Goal: Navigation & Orientation: Find specific page/section

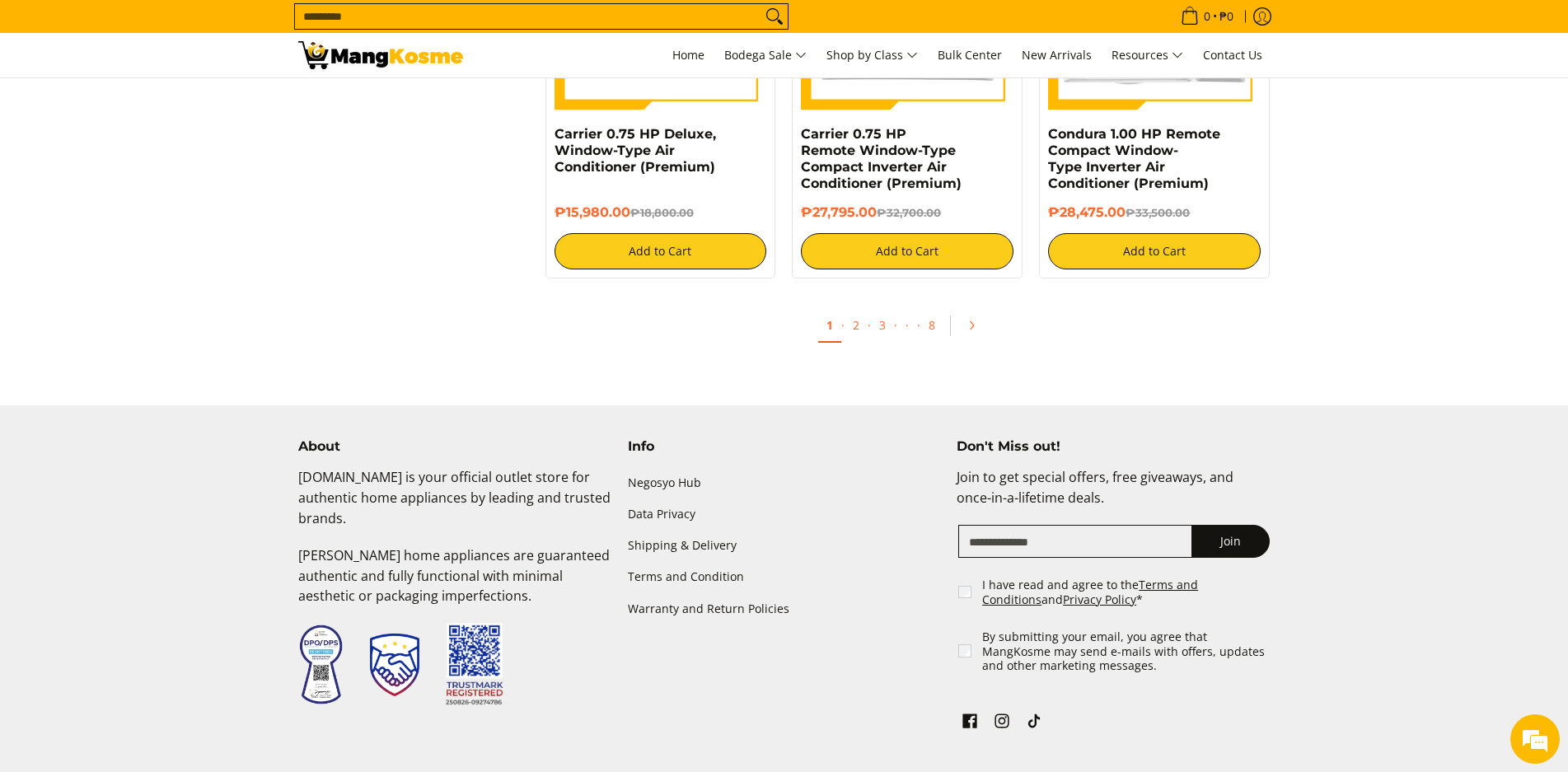
scroll to position [3242, 0]
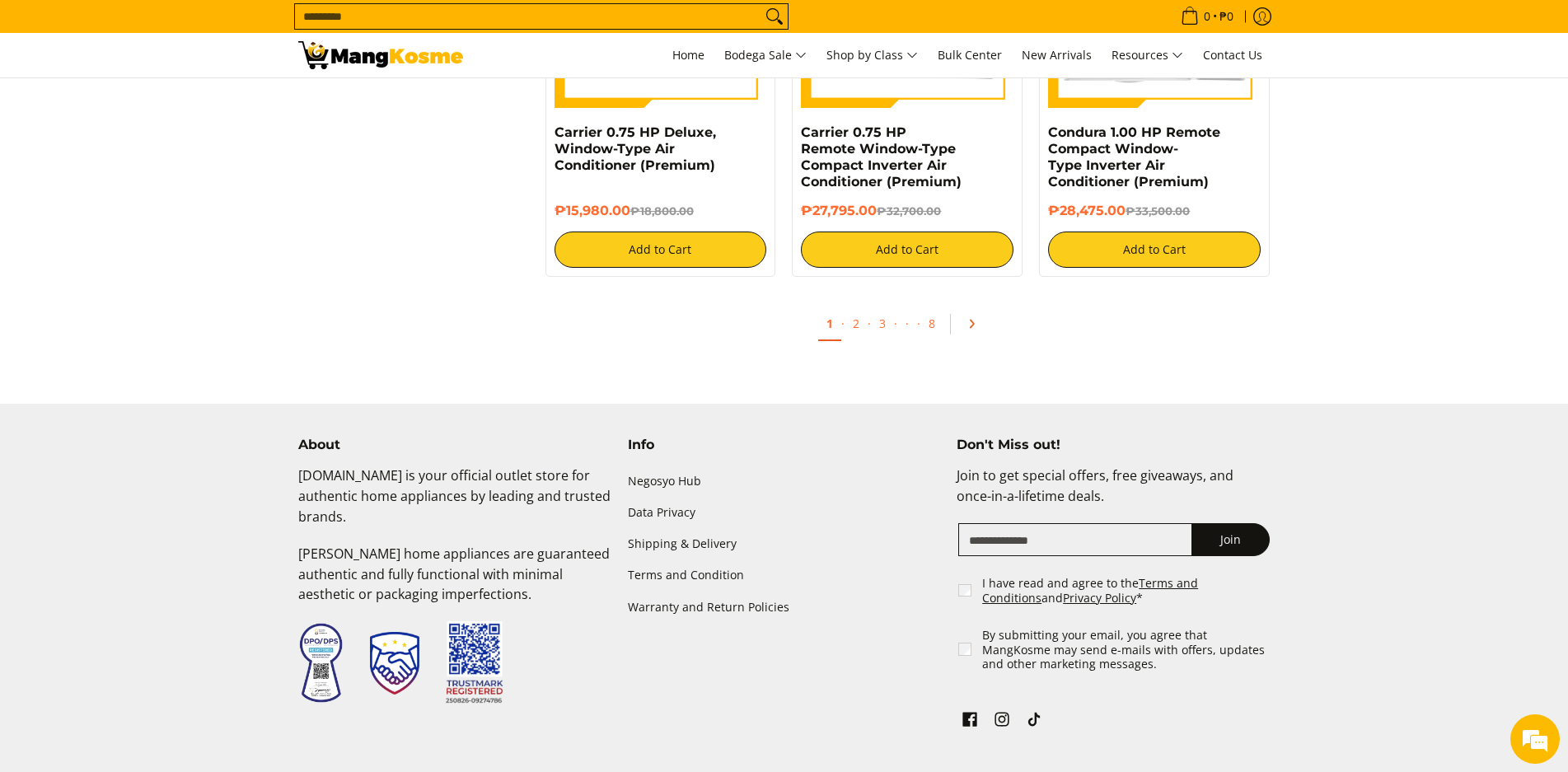
click at [967, 329] on icon "Pagination" at bounding box center [971, 324] width 12 height 12
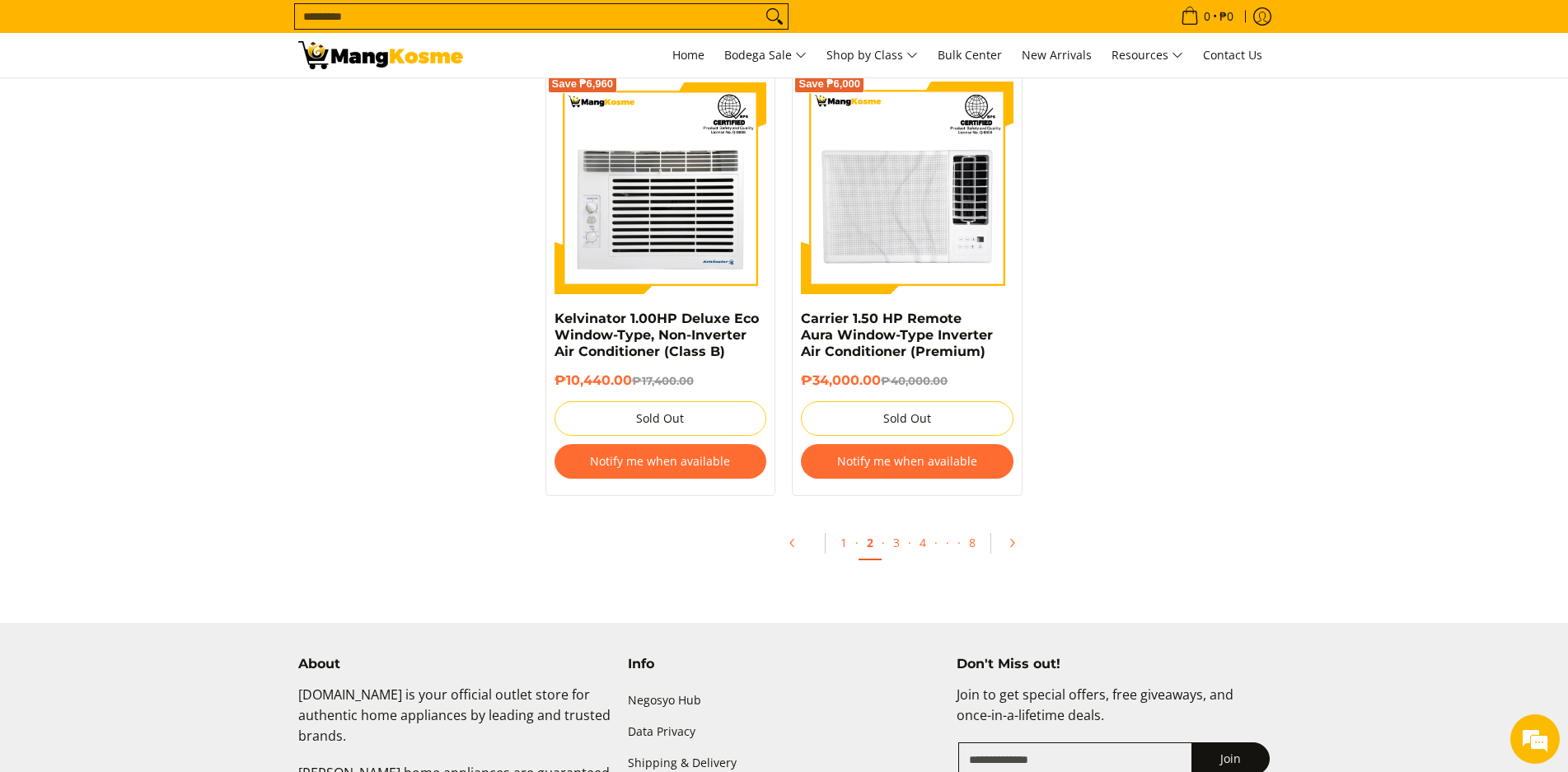
scroll to position [3242, 0]
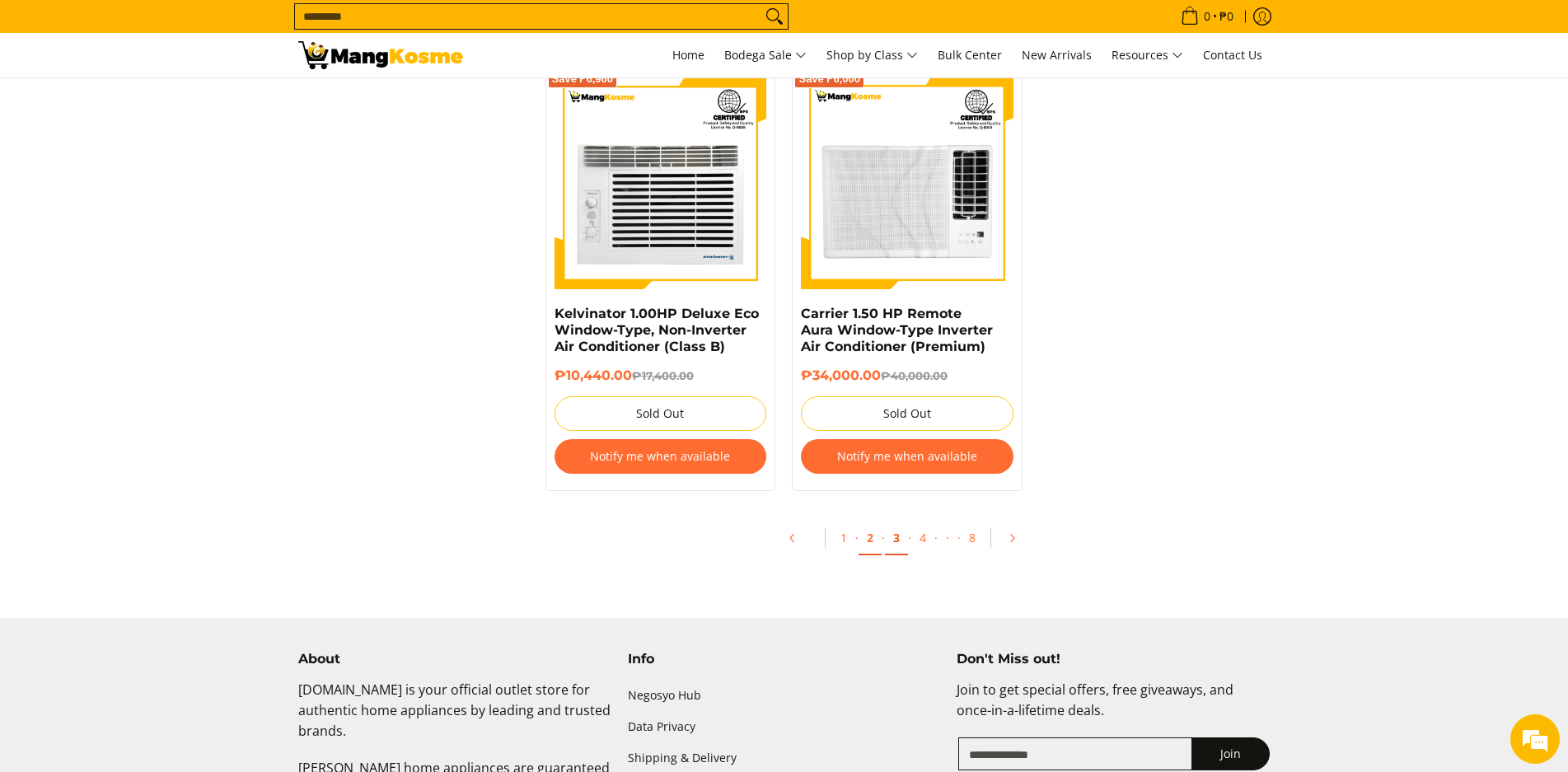
click at [898, 536] on link "3" at bounding box center [896, 538] width 23 height 34
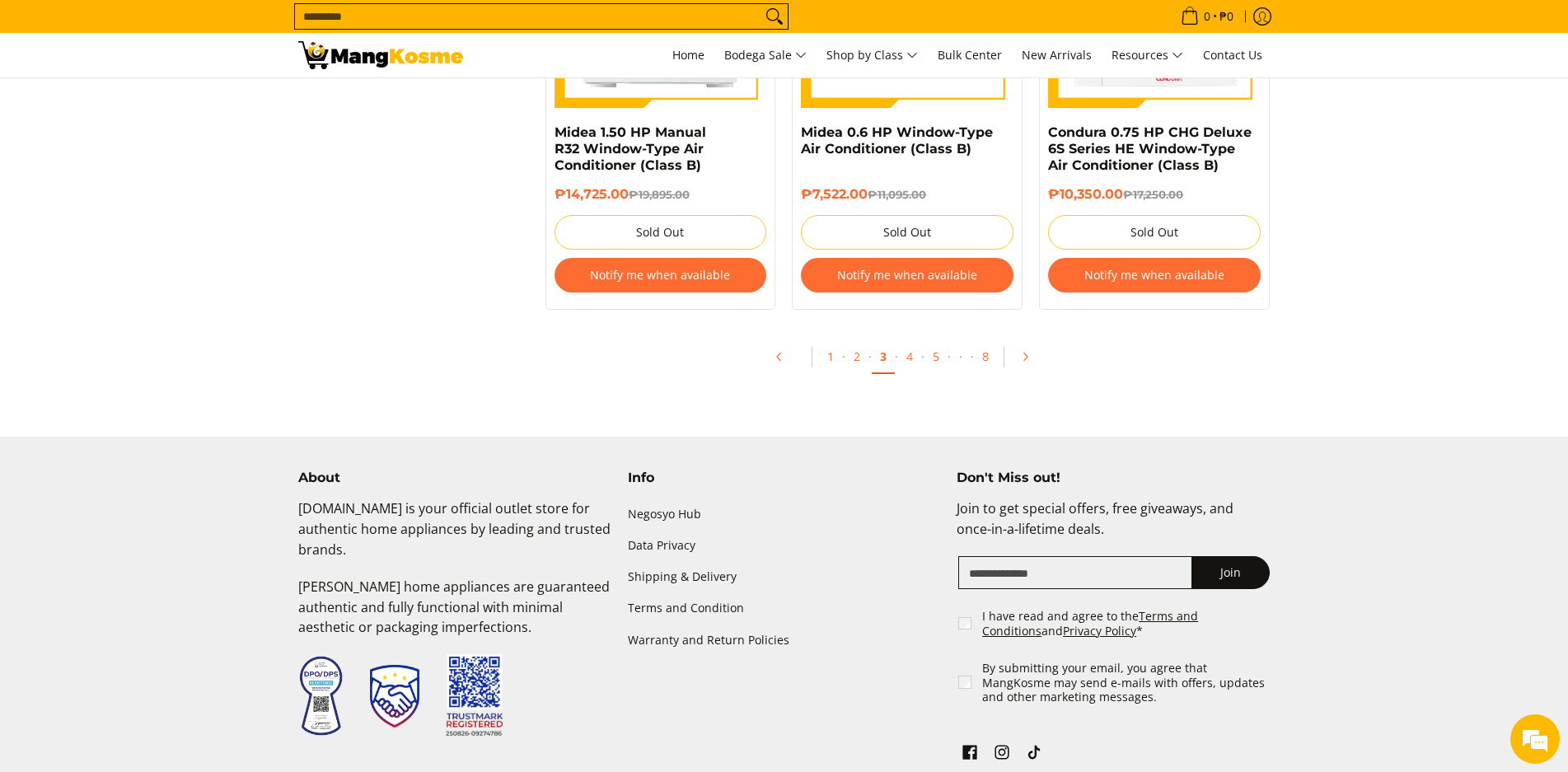
scroll to position [3590, 0]
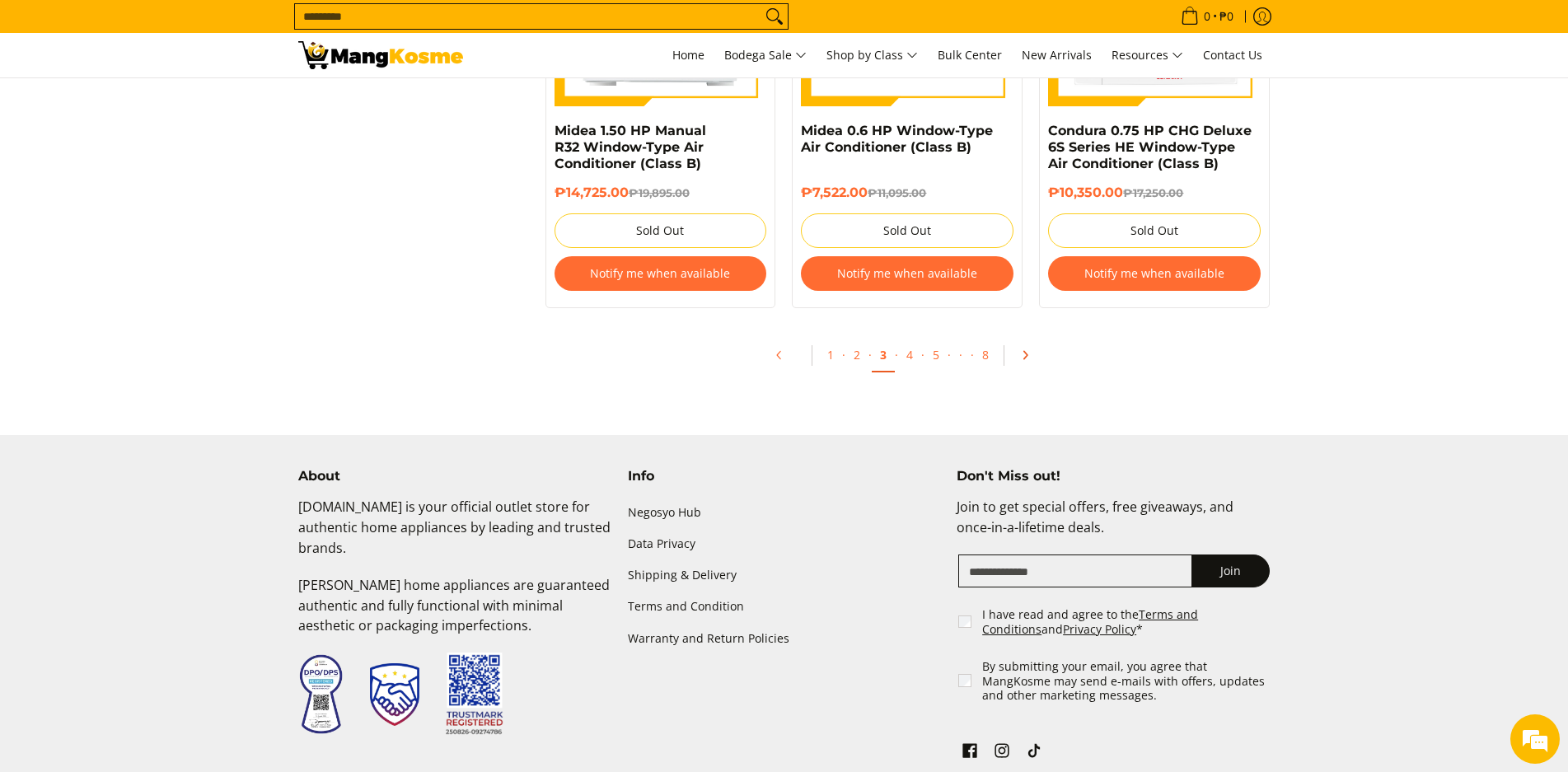
click at [1023, 350] on icon "Pagination" at bounding box center [1025, 355] width 12 height 12
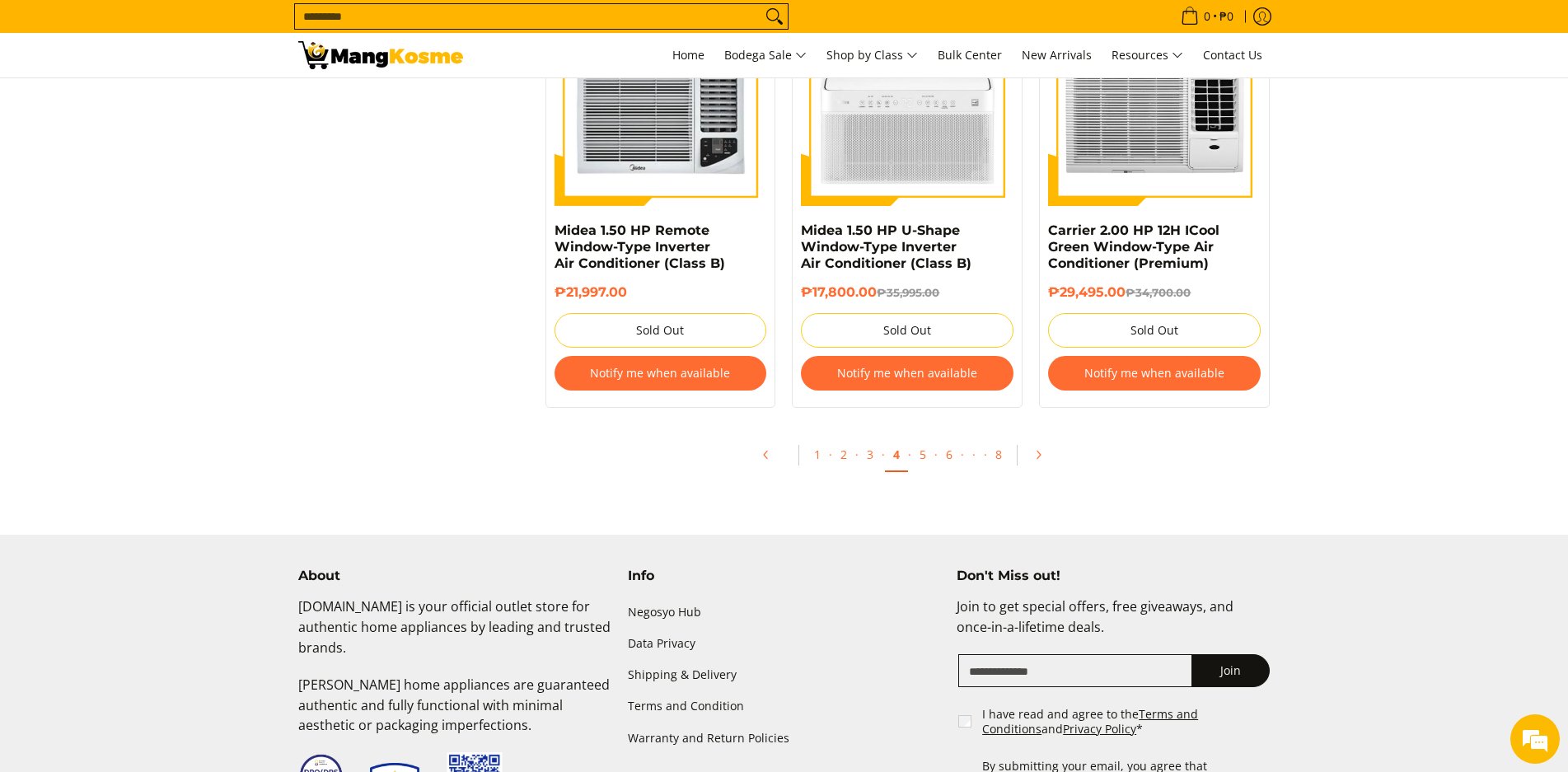
scroll to position [3474, 0]
click at [1039, 453] on icon "Pagination" at bounding box center [1038, 455] width 4 height 7
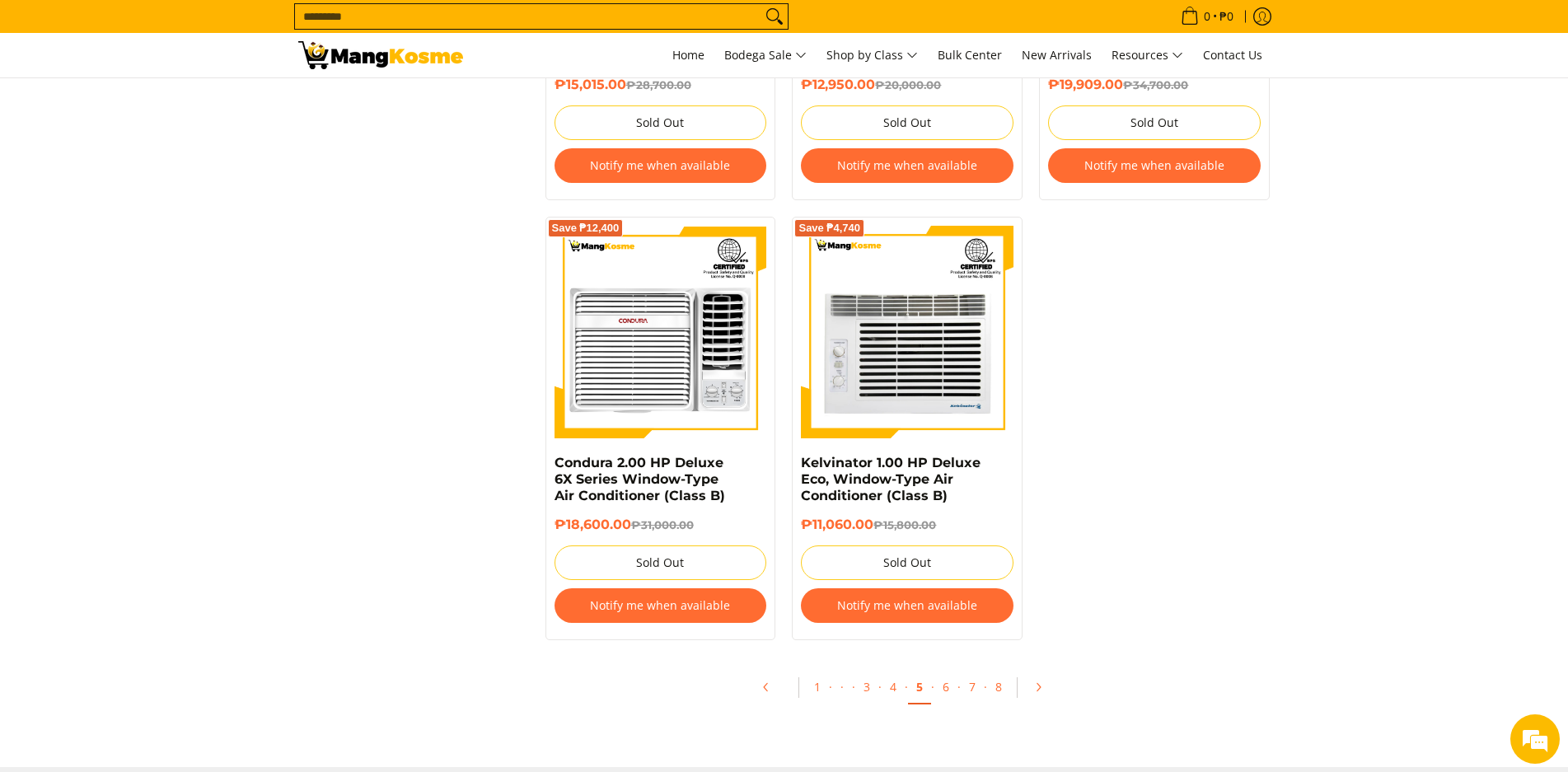
scroll to position [3242, 0]
click at [1029, 689] on link "Pagination" at bounding box center [1043, 686] width 39 height 28
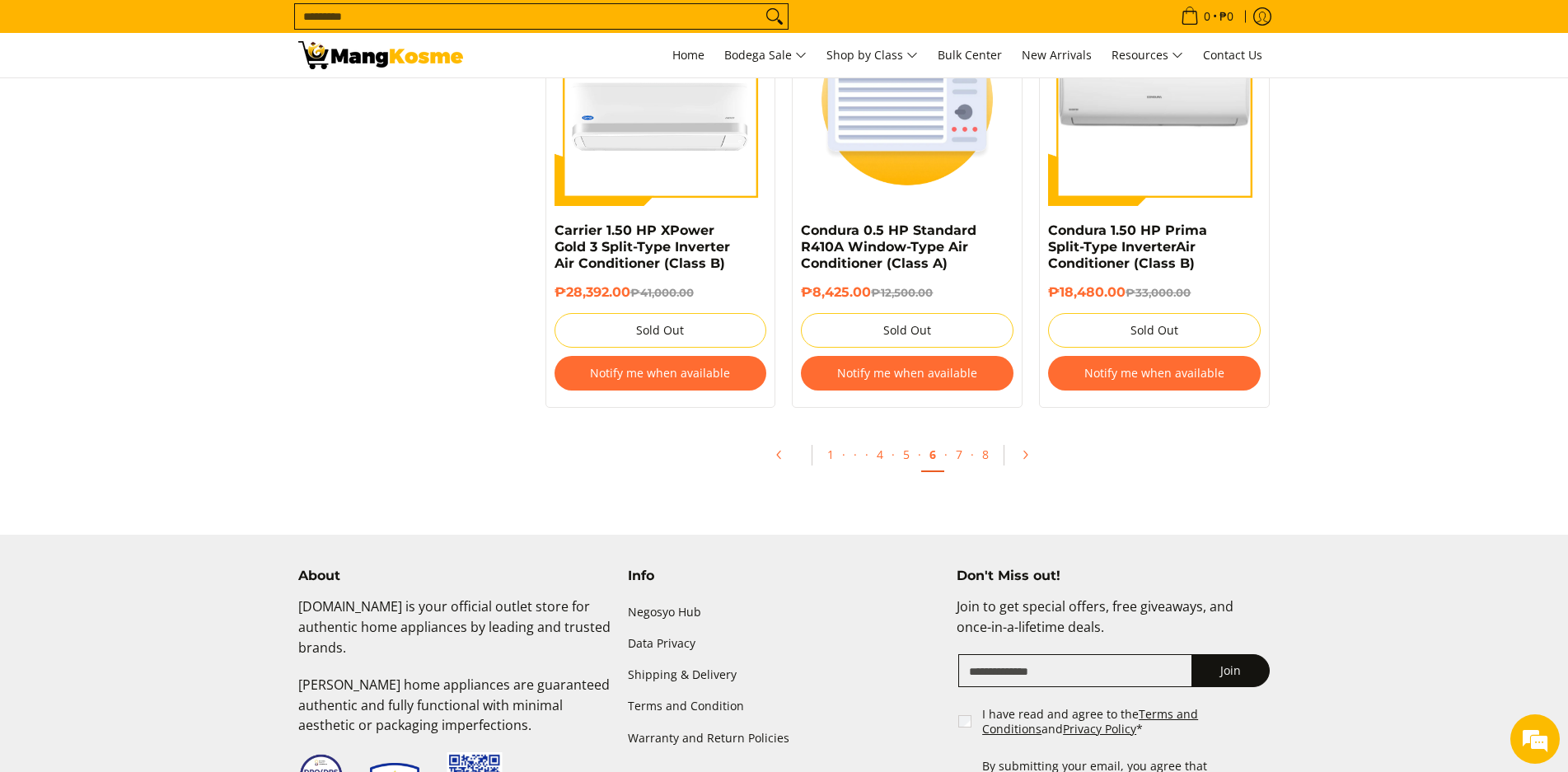
scroll to position [3474, 0]
click at [1024, 460] on link "Pagination" at bounding box center [1031, 454] width 39 height 28
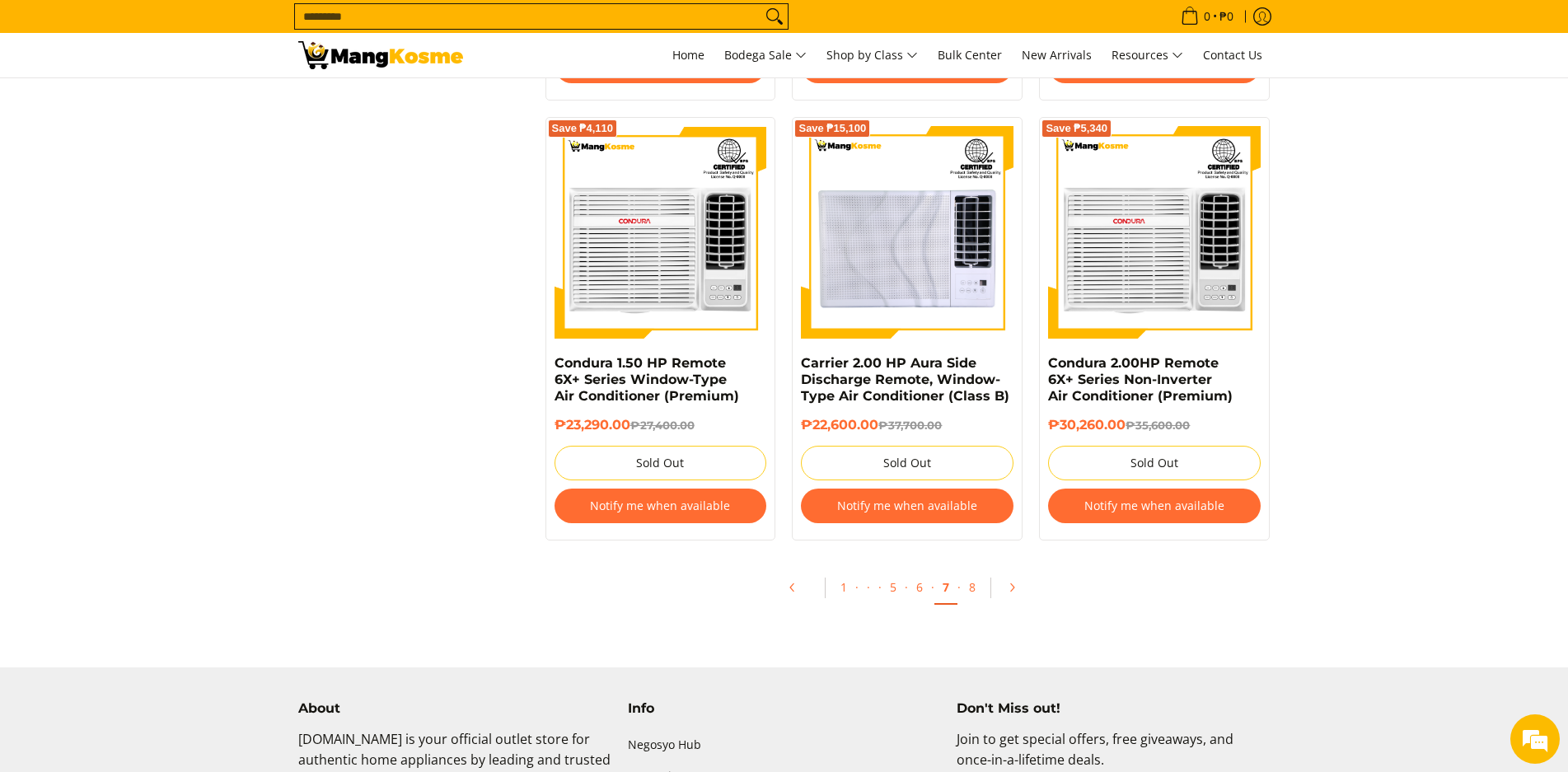
scroll to position [3358, 0]
click at [1011, 588] on icon "Pagination" at bounding box center [1012, 587] width 4 height 7
